Goal: Information Seeking & Learning: Learn about a topic

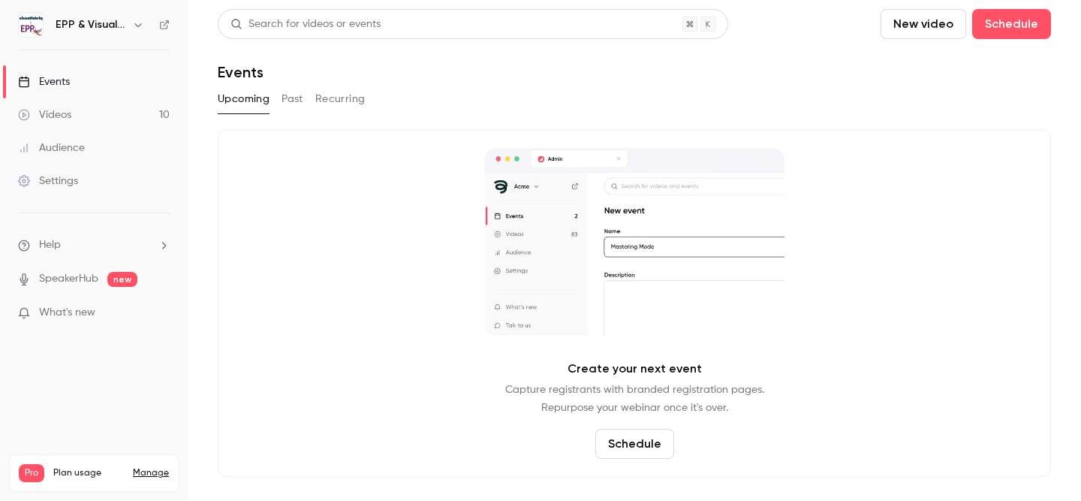
click at [79, 106] on link "Videos 10" at bounding box center [94, 114] width 188 height 33
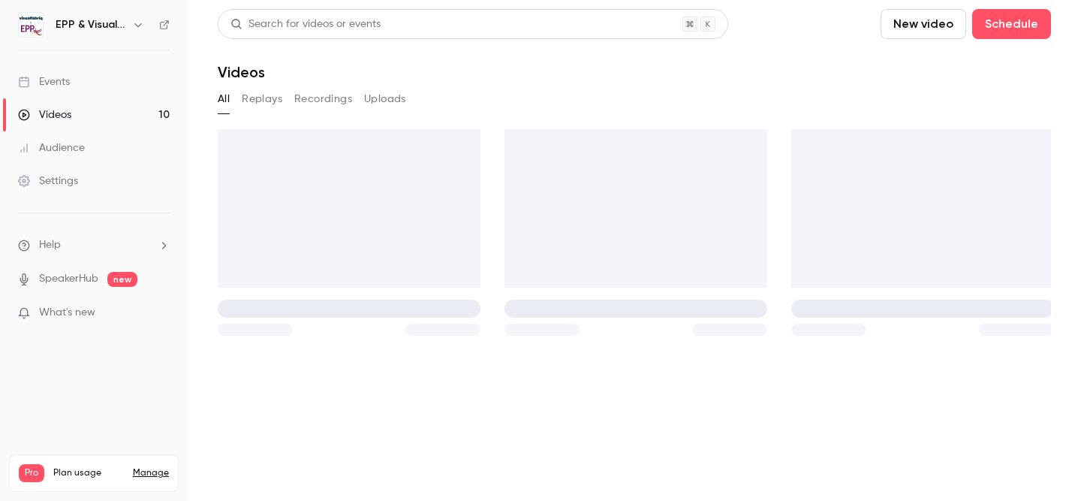
click at [80, 86] on link "Events" at bounding box center [94, 81] width 188 height 33
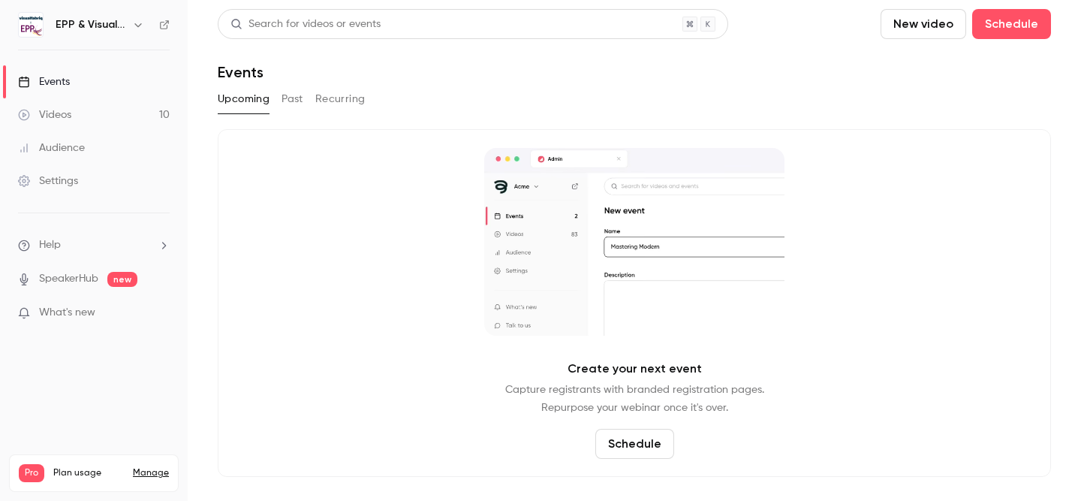
click at [78, 110] on link "Videos 10" at bounding box center [94, 114] width 188 height 33
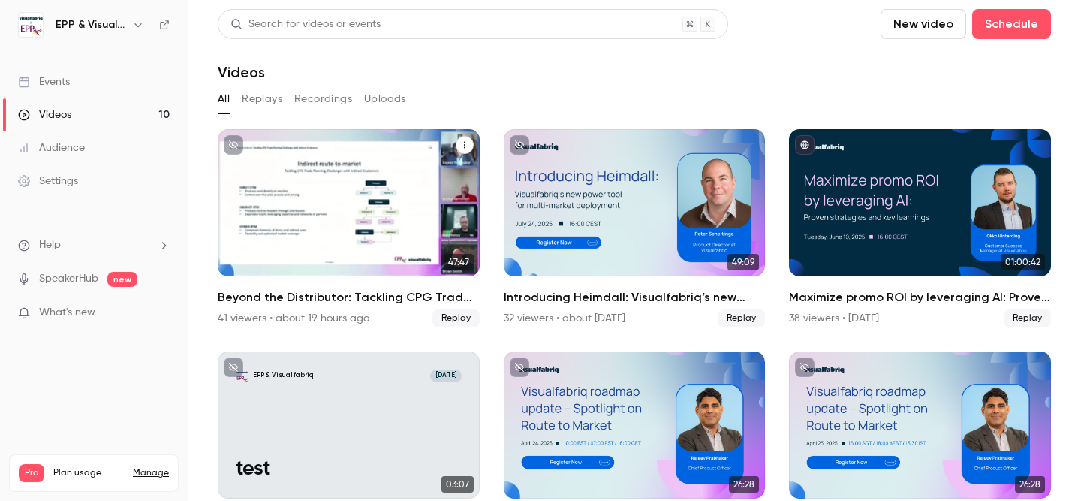
click at [388, 221] on div "Beyond the Distributor: Tackling CPG Trade Planning Challenges with Indirect Cu…" at bounding box center [349, 202] width 262 height 147
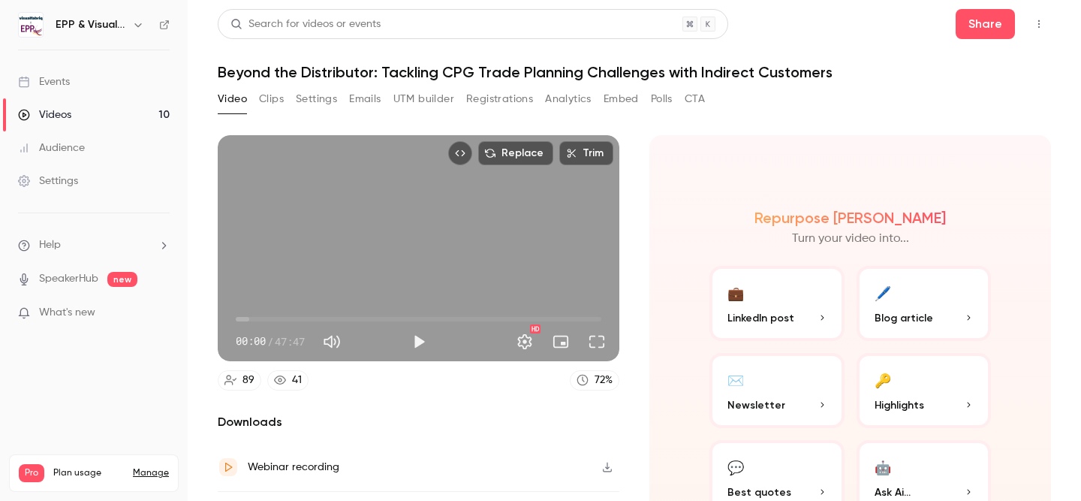
click at [478, 97] on button "Registrations" at bounding box center [499, 99] width 67 height 24
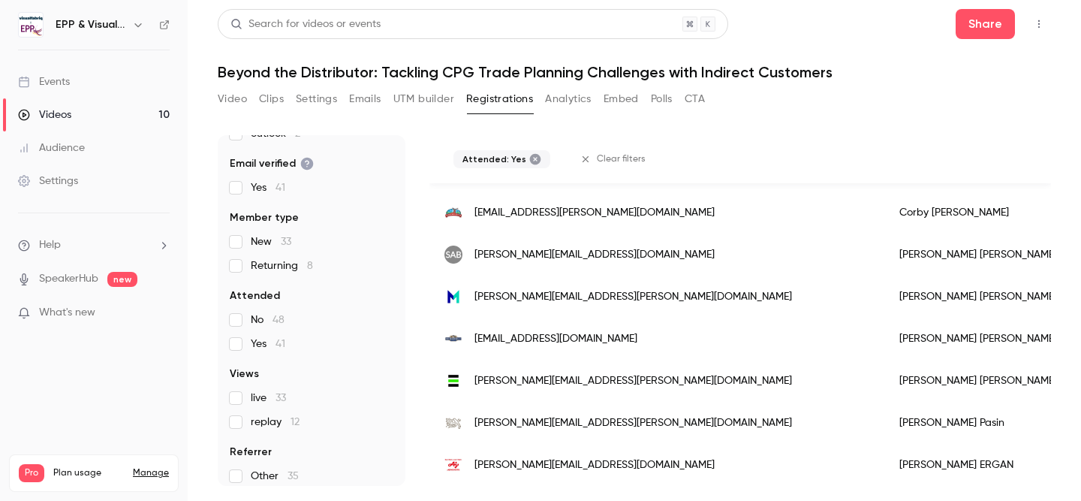
scroll to position [235, 0]
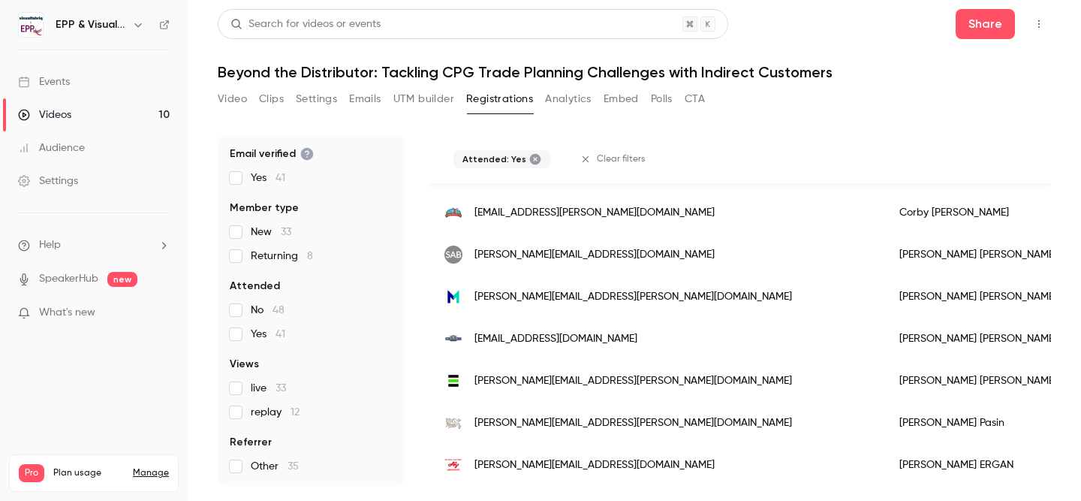
click at [552, 100] on button "Analytics" at bounding box center [568, 99] width 47 height 24
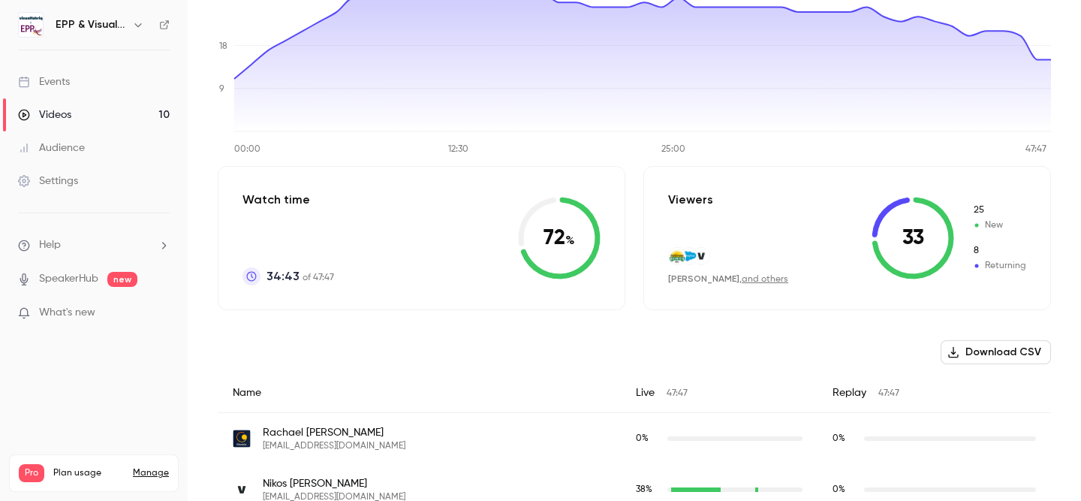
scroll to position [202, 0]
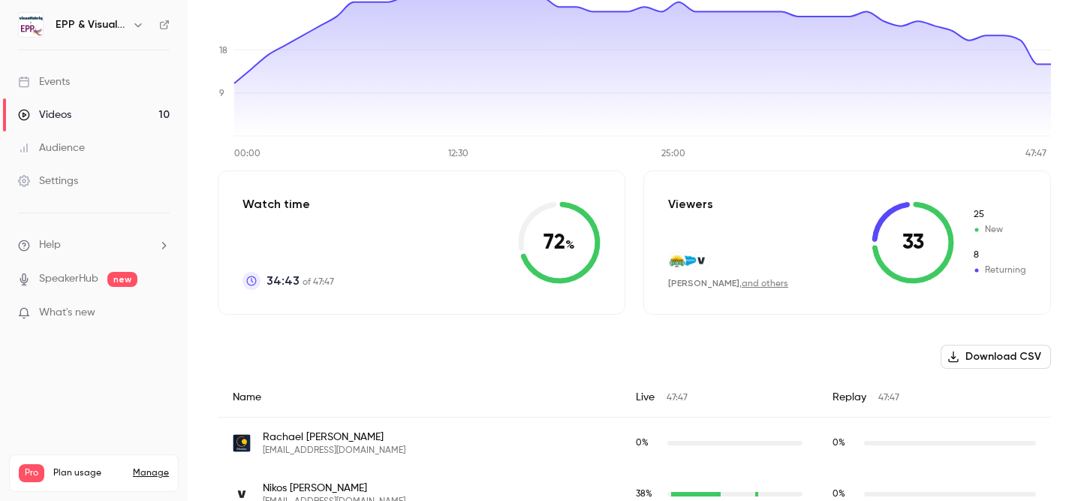
click at [547, 240] on icon at bounding box center [559, 242] width 83 height 83
click at [286, 209] on p "Watch time" at bounding box center [289, 204] width 92 height 18
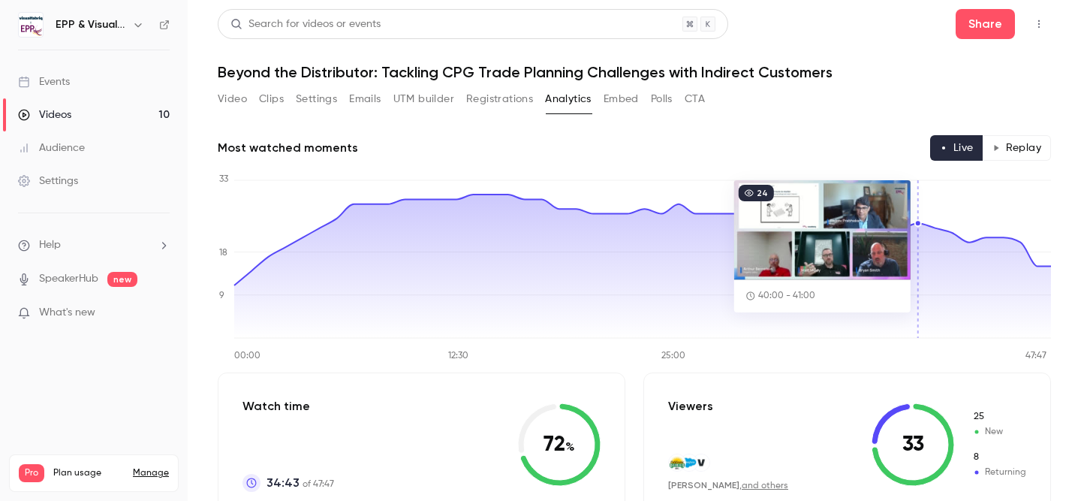
scroll to position [9, 0]
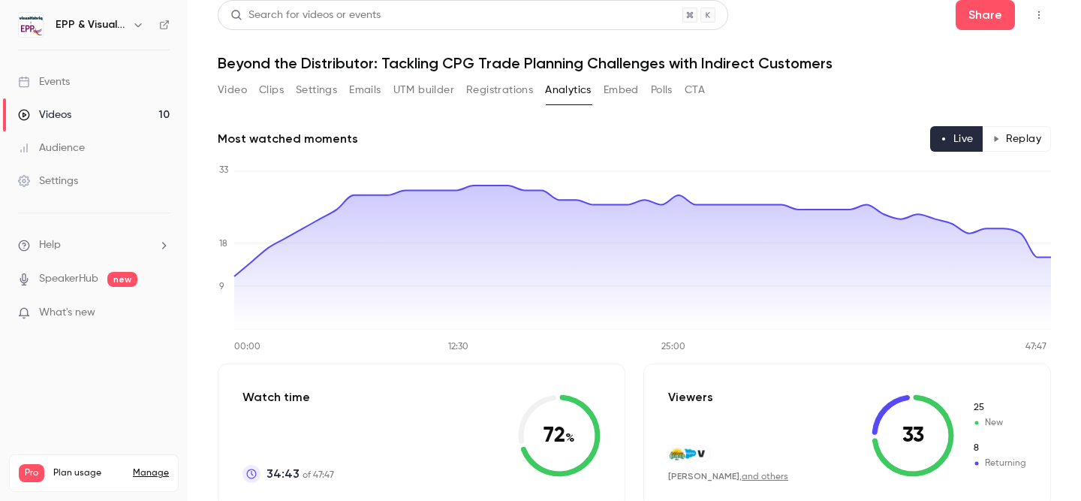
click at [694, 87] on button "CTA" at bounding box center [695, 90] width 20 height 24
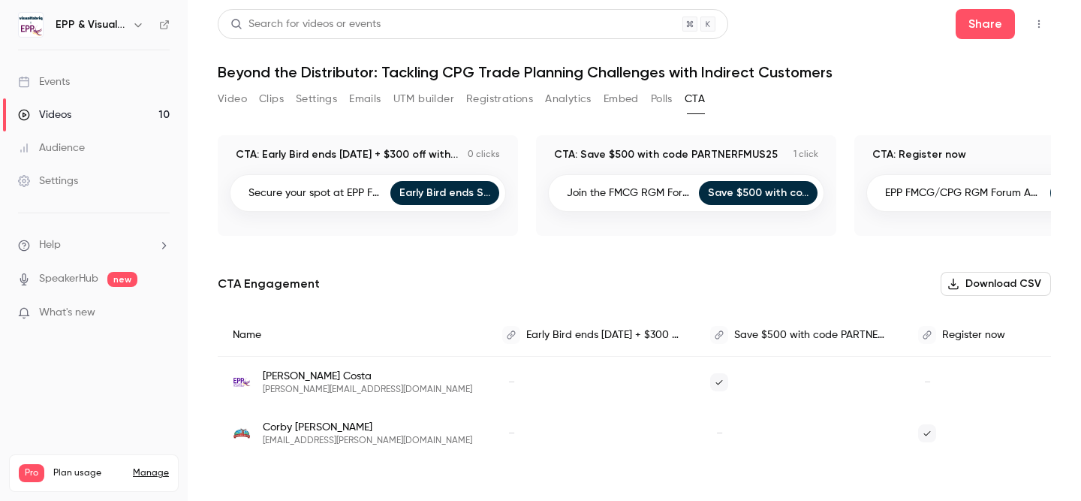
scroll to position [0, 104]
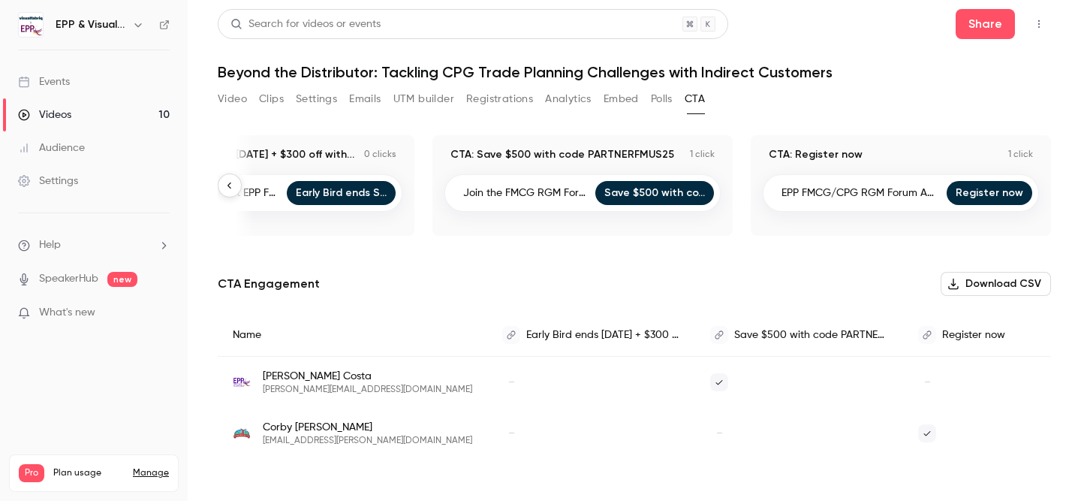
click at [657, 91] on button "Polls" at bounding box center [662, 99] width 22 height 24
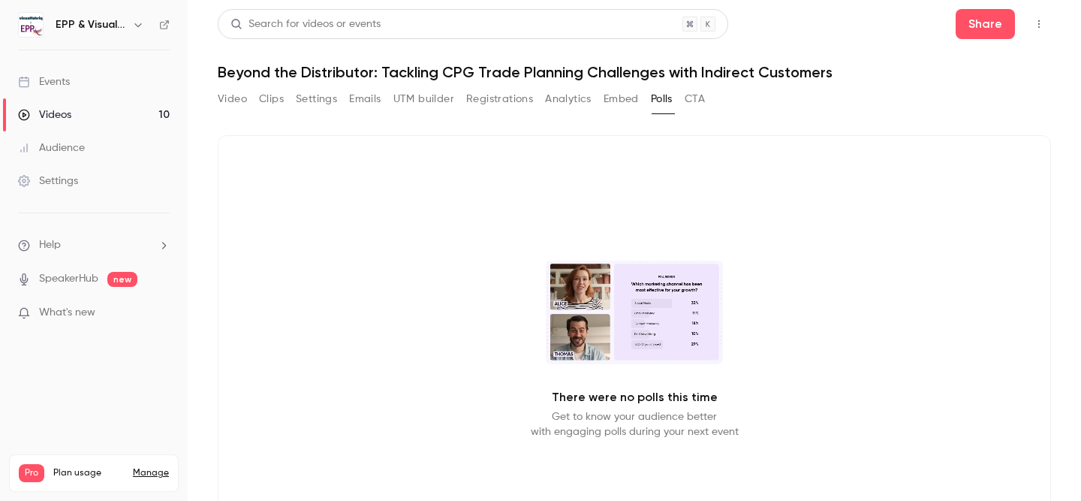
click at [622, 101] on button "Embed" at bounding box center [621, 99] width 35 height 24
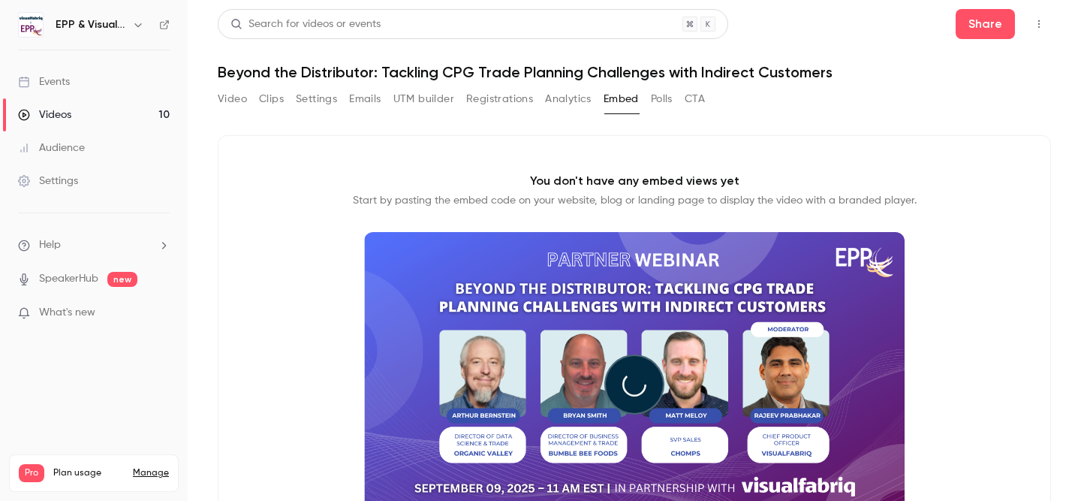
click at [523, 95] on button "Registrations" at bounding box center [499, 99] width 67 height 24
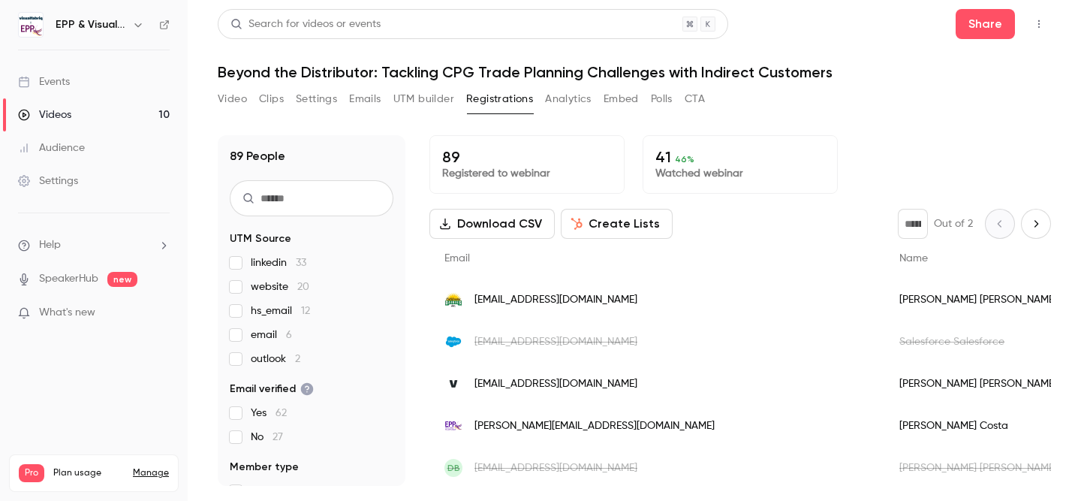
click at [456, 163] on p "89" at bounding box center [527, 157] width 170 height 18
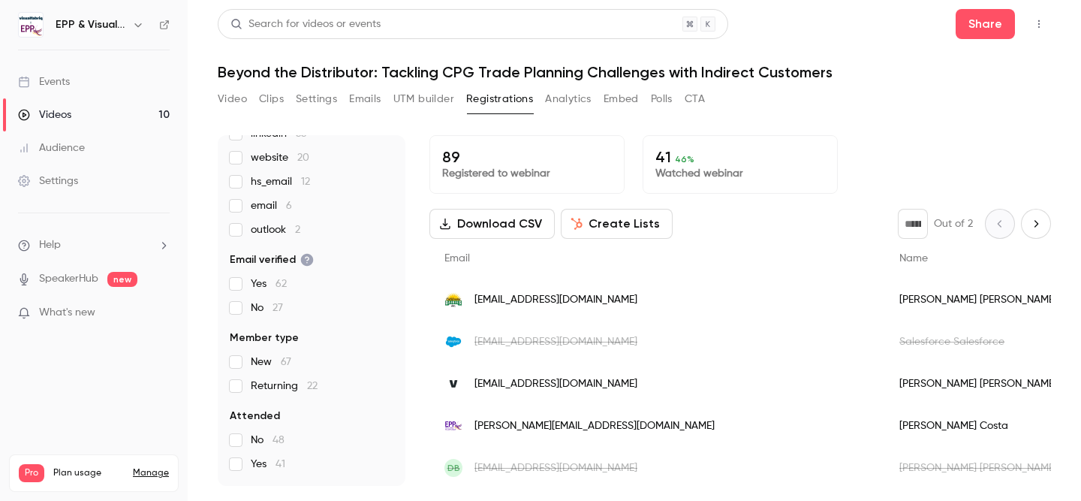
scroll to position [161, 0]
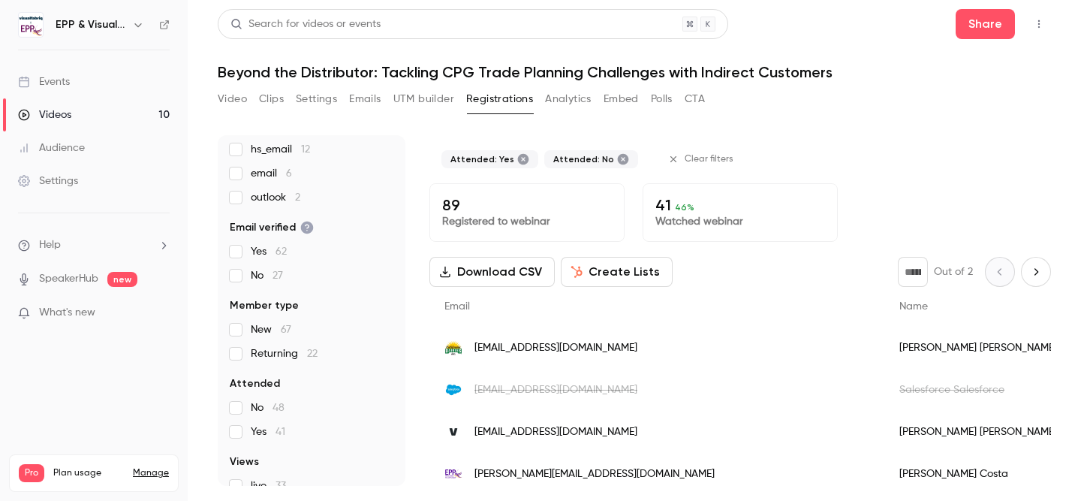
click at [497, 263] on button "Download CSV" at bounding box center [492, 272] width 125 height 30
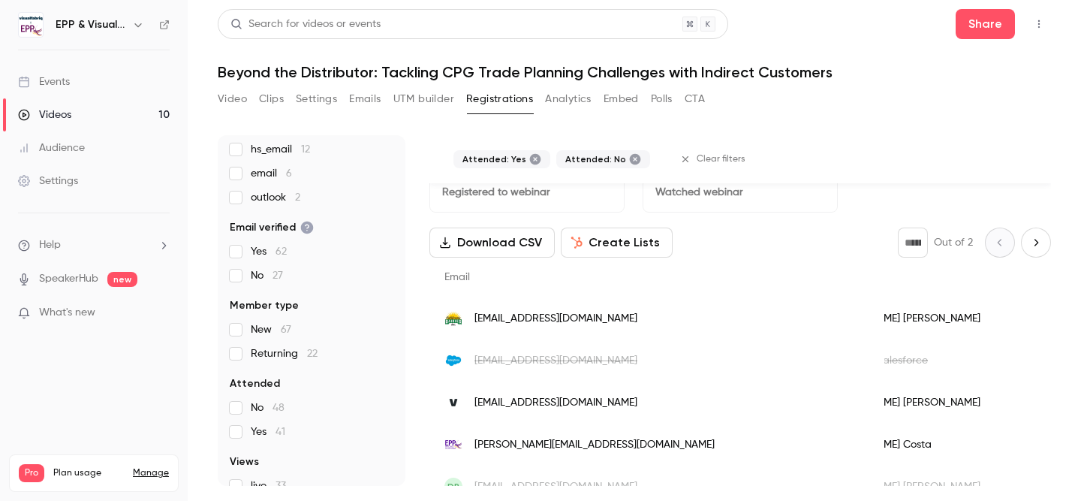
scroll to position [0, 0]
